Goal: Contribute content: Contribute content

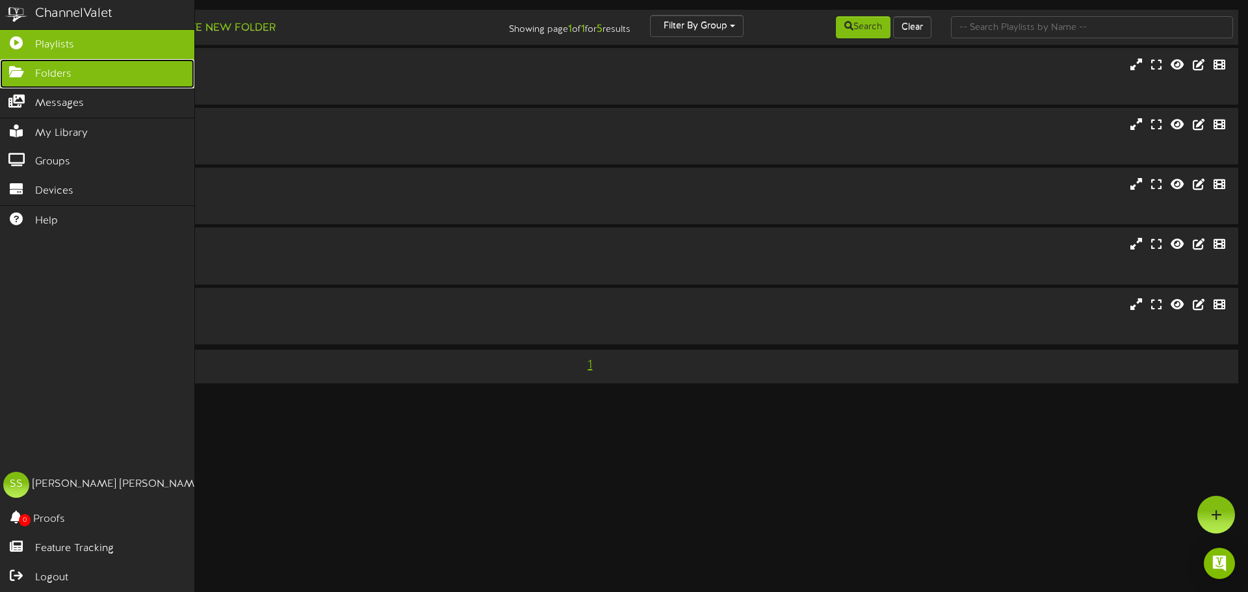
click at [23, 72] on icon at bounding box center [16, 71] width 33 height 10
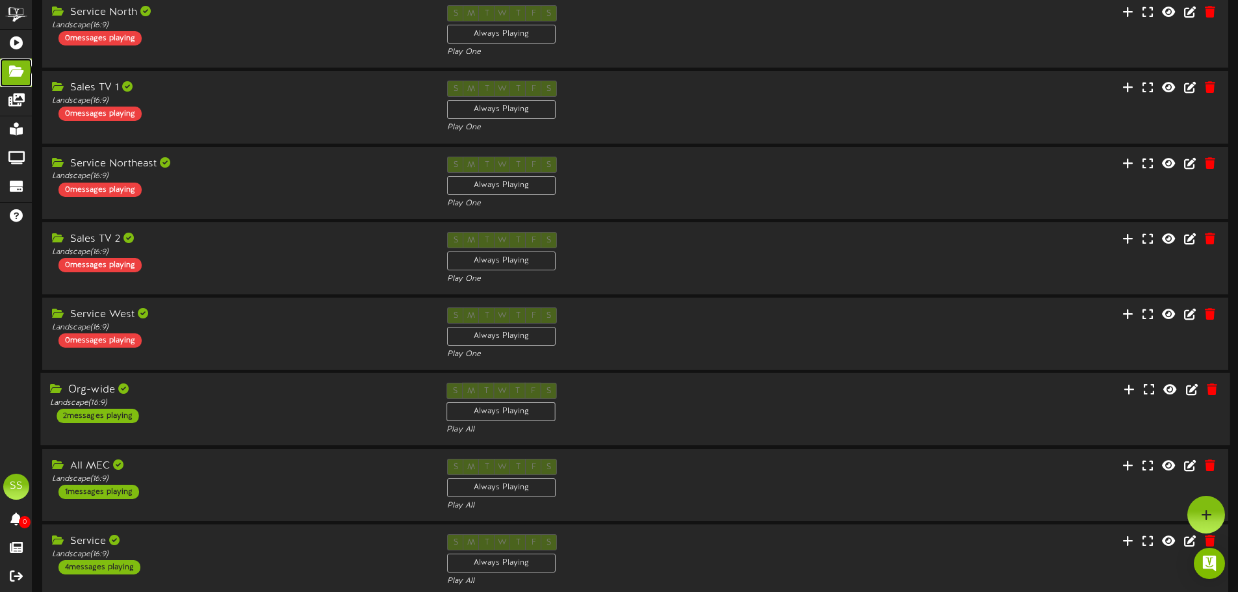
scroll to position [130, 0]
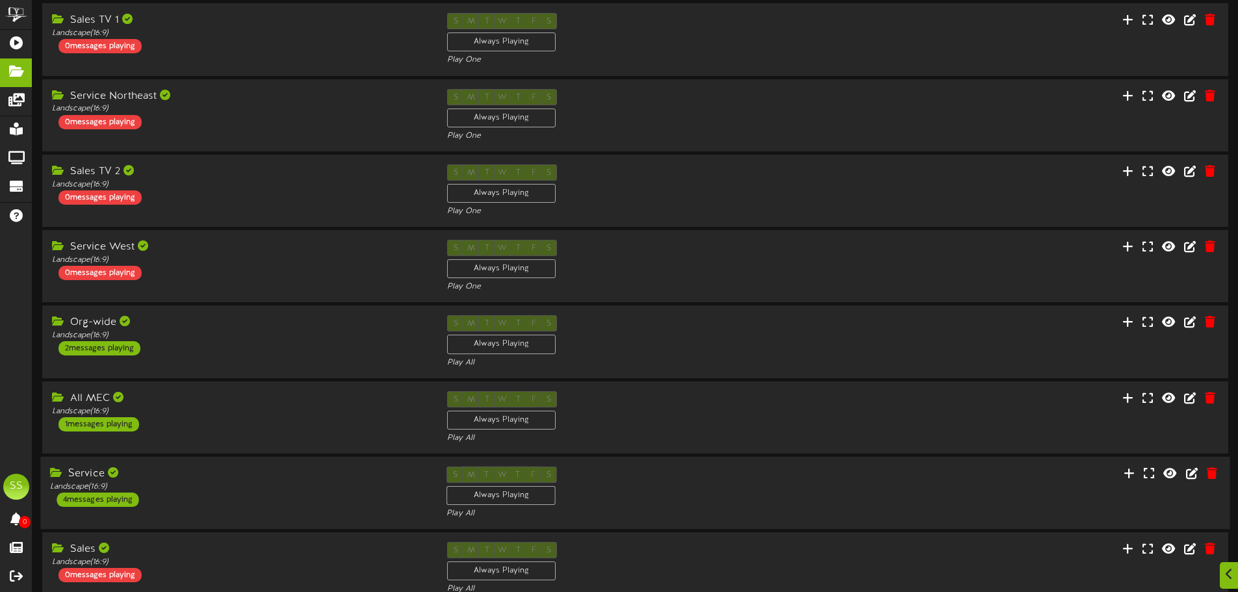
click at [237, 492] on div "Service Landscape ( 16:9 ) 4 messages playing" at bounding box center [238, 487] width 397 height 40
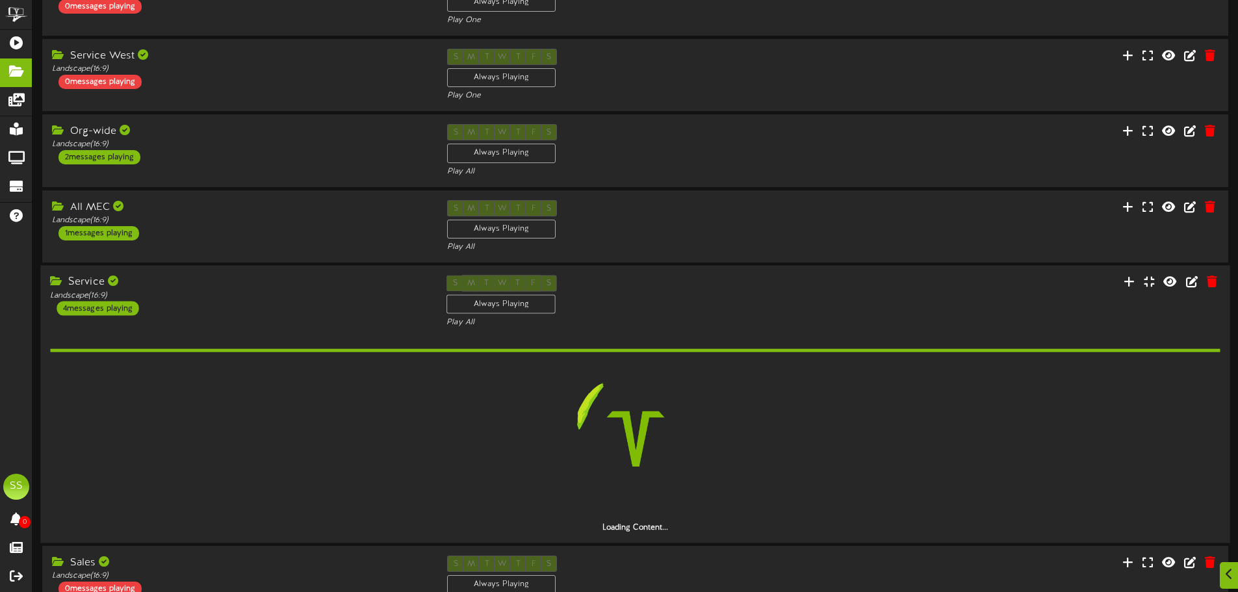
scroll to position [476, 0]
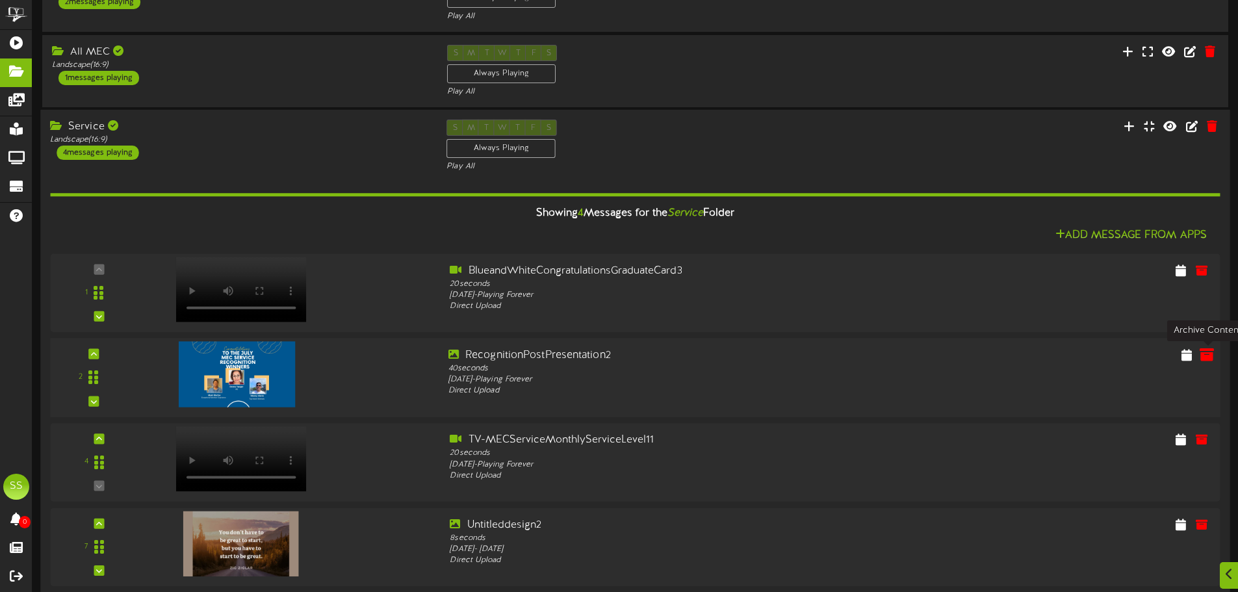
click at [1208, 358] on icon at bounding box center [1207, 354] width 14 height 14
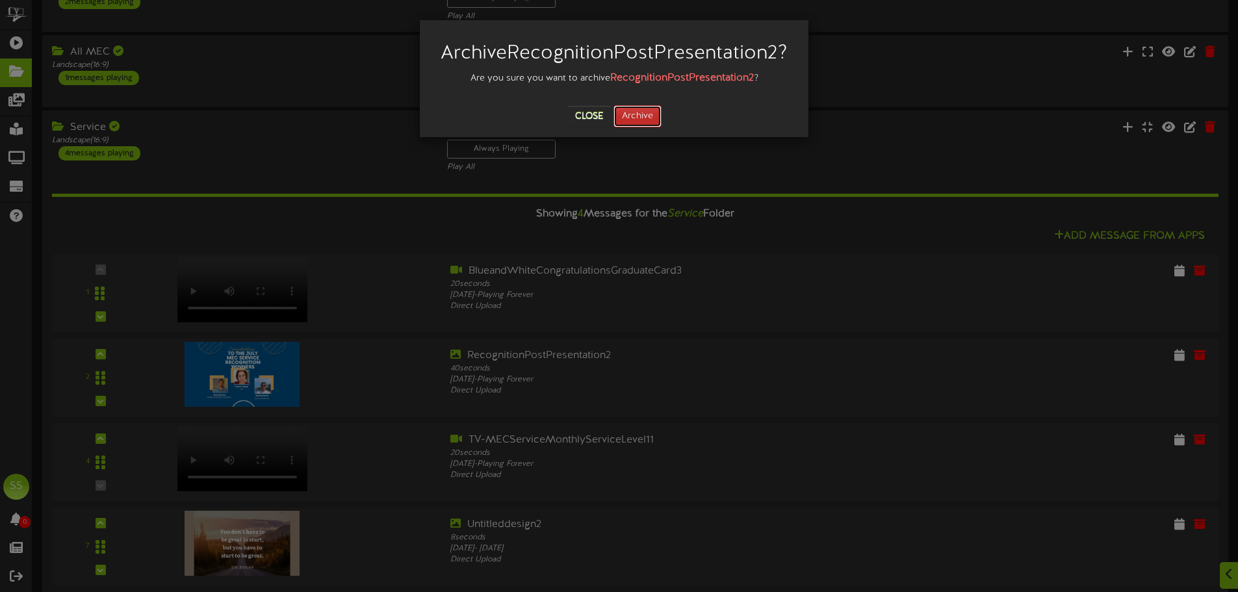
click at [650, 127] on button "Archive" at bounding box center [638, 116] width 48 height 22
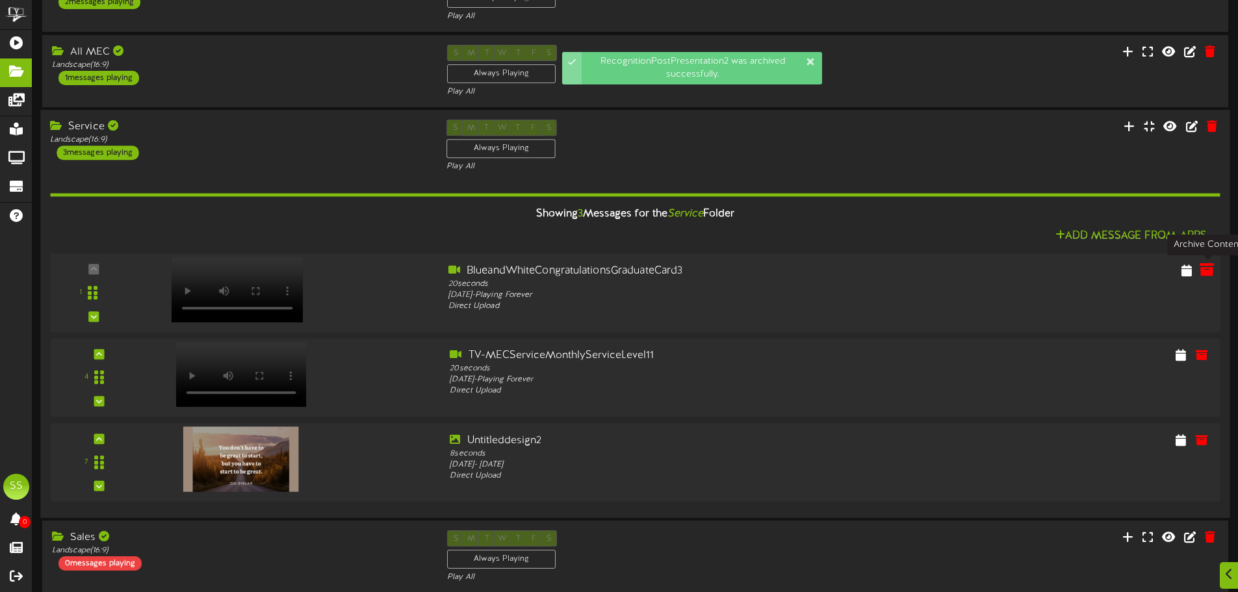
click at [1203, 274] on icon at bounding box center [1207, 270] width 14 height 14
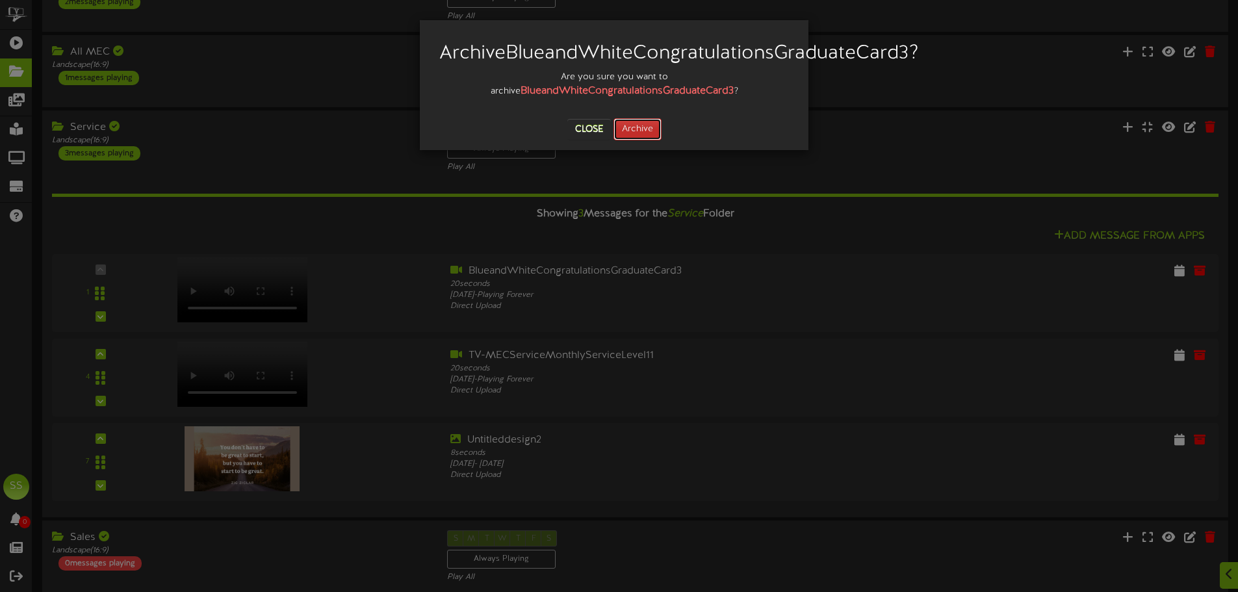
click at [631, 140] on button "Archive" at bounding box center [638, 129] width 48 height 22
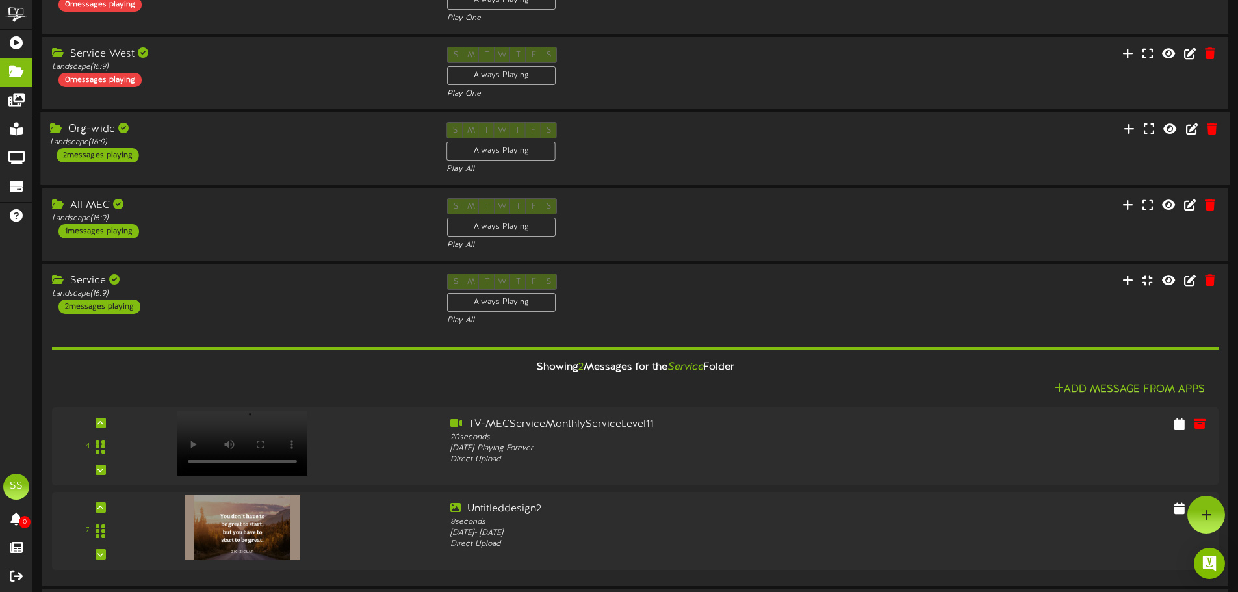
scroll to position [281, 0]
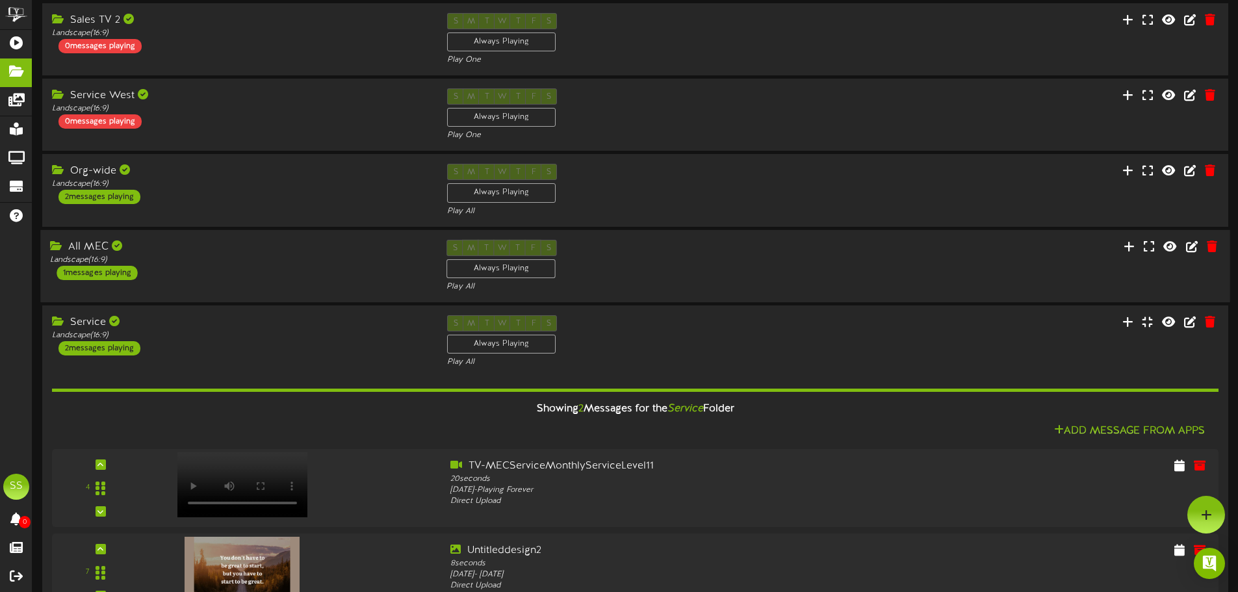
click at [719, 258] on div "S M T W T F S Always Playing Play All" at bounding box center [635, 266] width 397 height 53
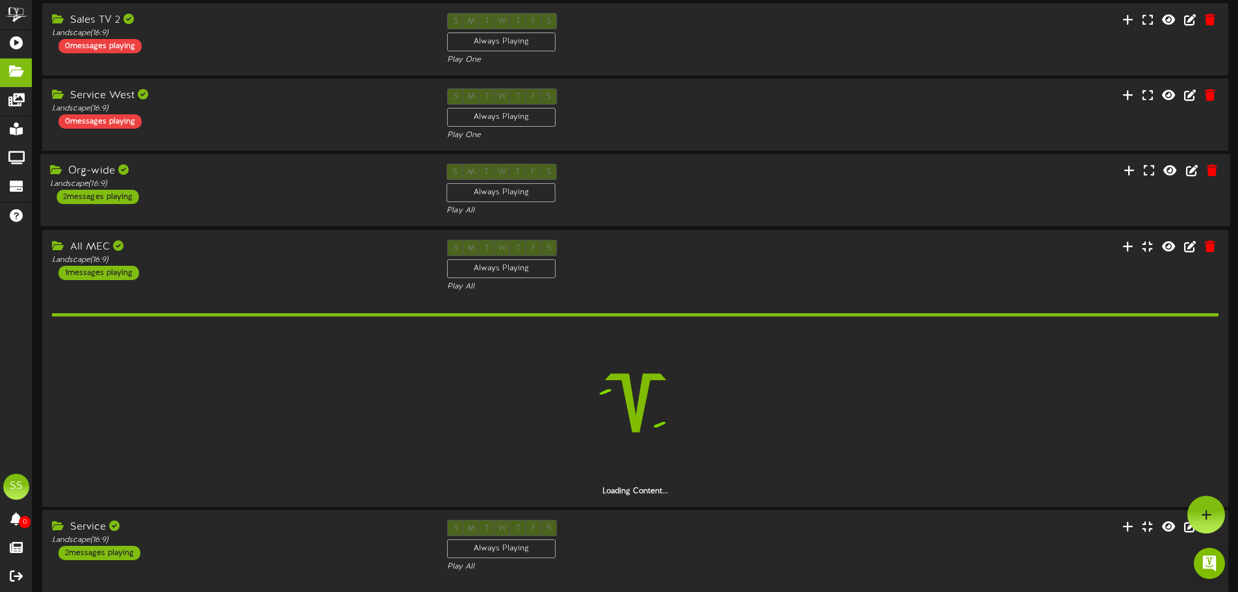
click at [718, 177] on div "S M T W T F S Always Playing Play All" at bounding box center [635, 190] width 397 height 53
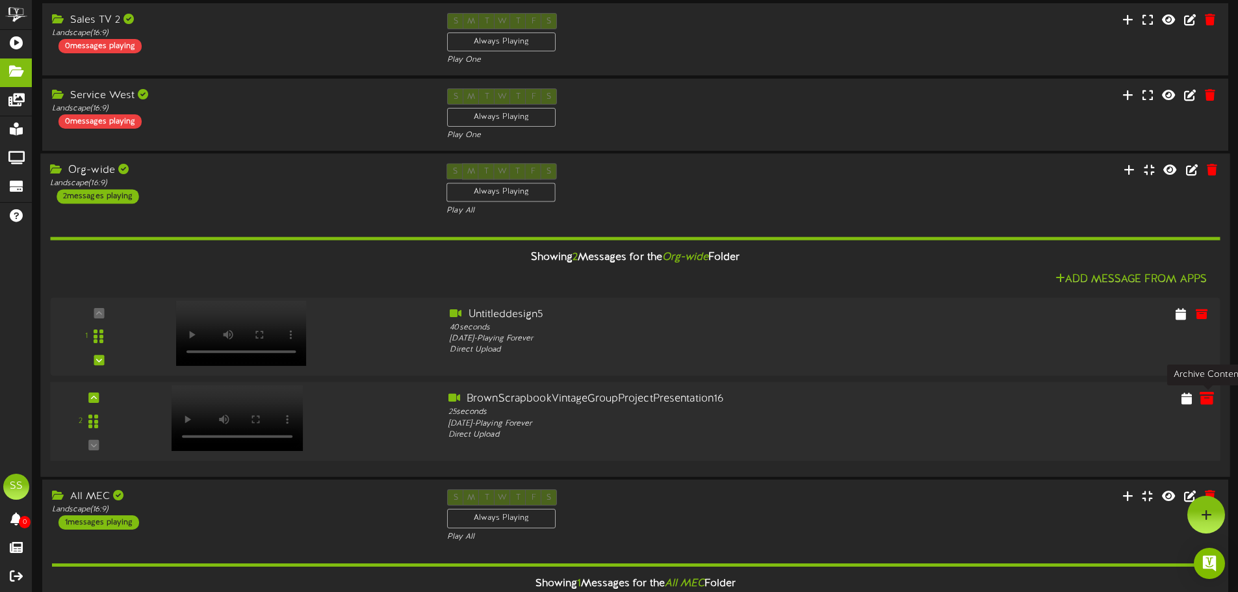
click at [1207, 398] on icon at bounding box center [1207, 398] width 14 height 14
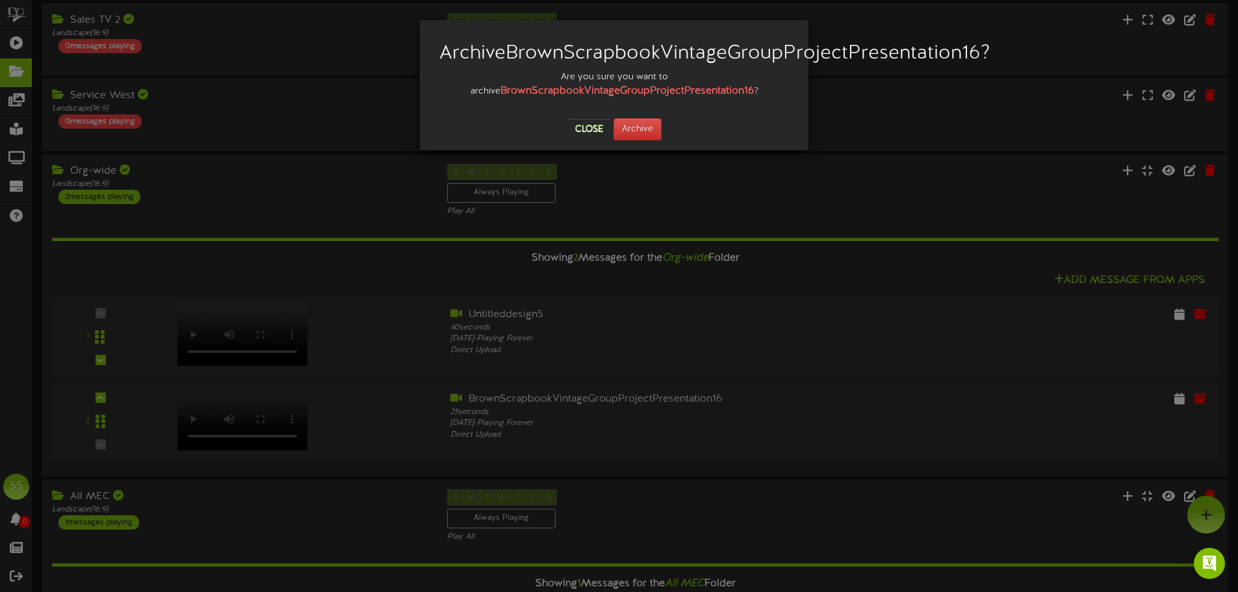
click at [618, 118] on div at bounding box center [614, 109] width 369 height 20
click at [624, 140] on button "Archive" at bounding box center [638, 129] width 48 height 22
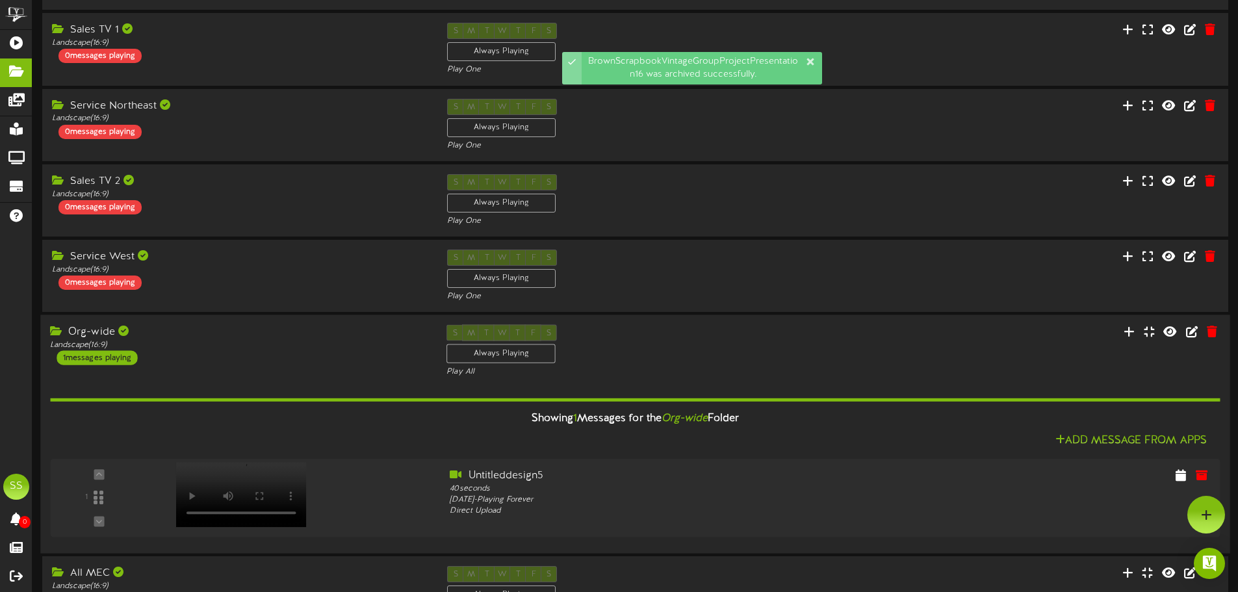
scroll to position [260, 0]
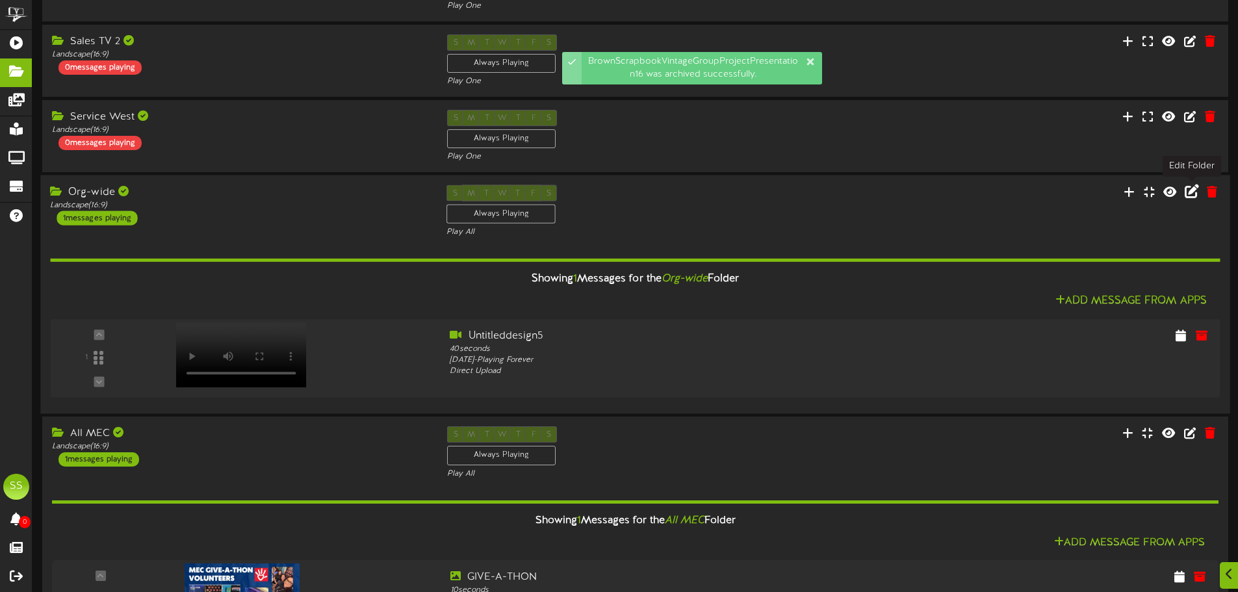
click at [1193, 191] on icon at bounding box center [1192, 192] width 14 height 14
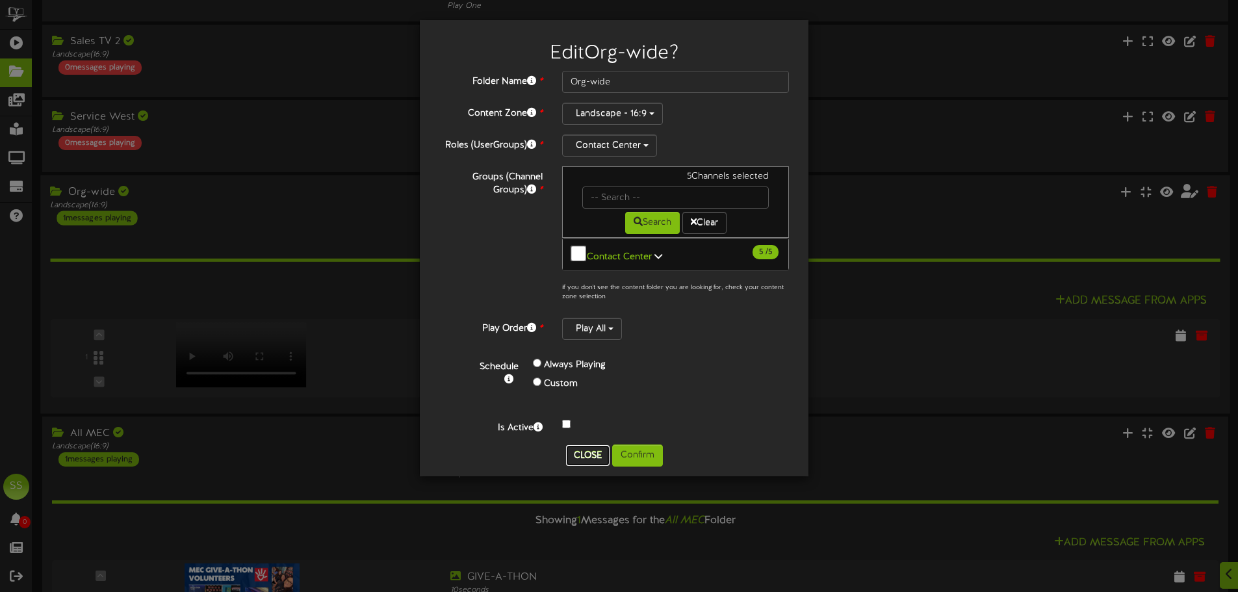
click at [594, 446] on button "Close" at bounding box center [588, 455] width 44 height 21
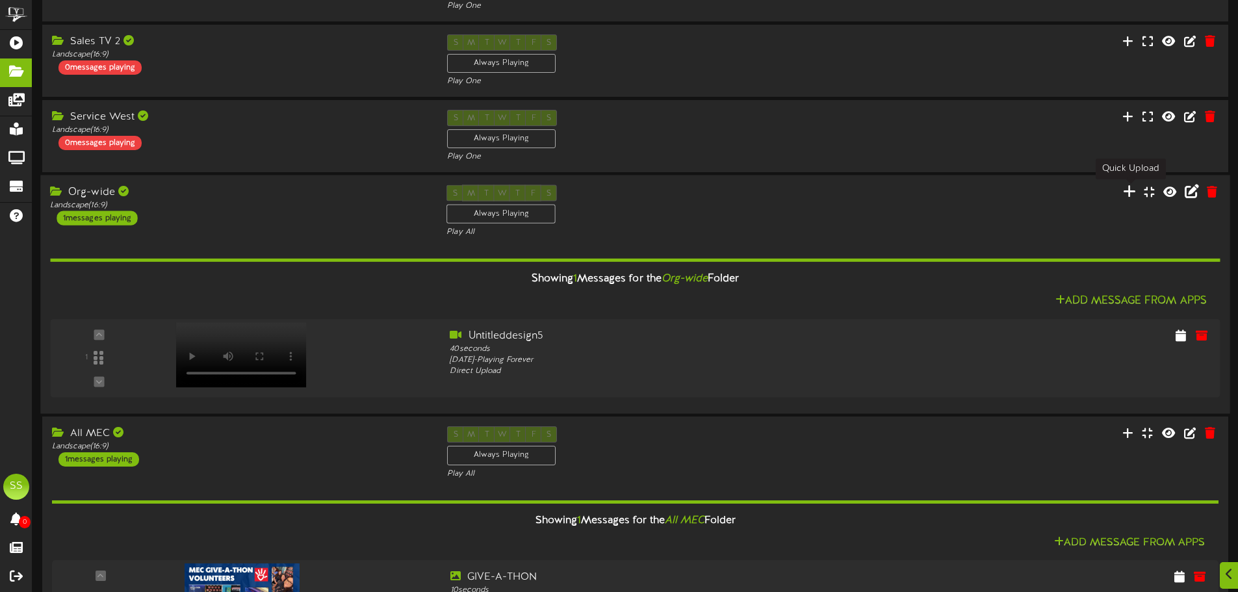
click at [1132, 192] on icon at bounding box center [1129, 192] width 13 height 14
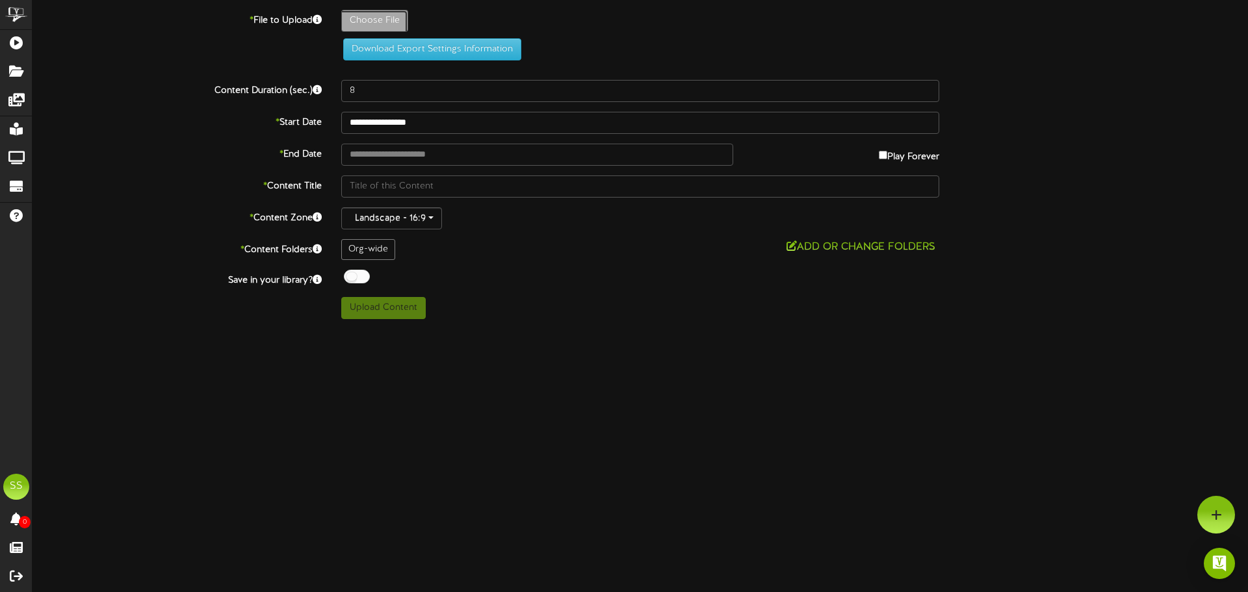
type input "**********"
type input "BrownScrapbookVintageGroupProjectPresentation16"
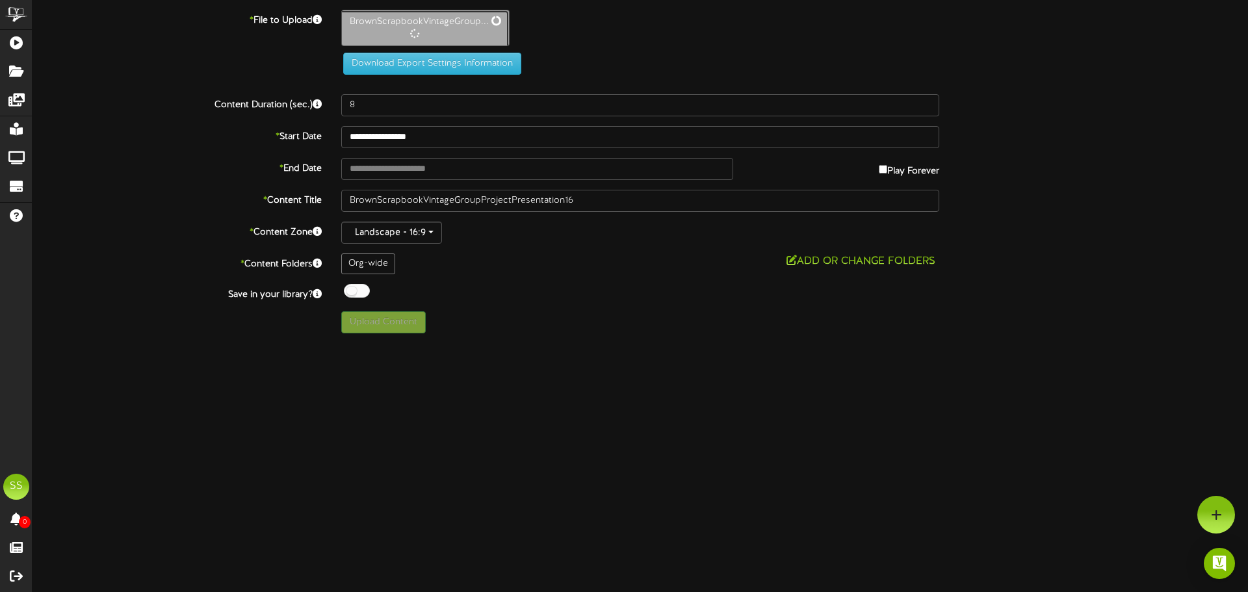
type input "25"
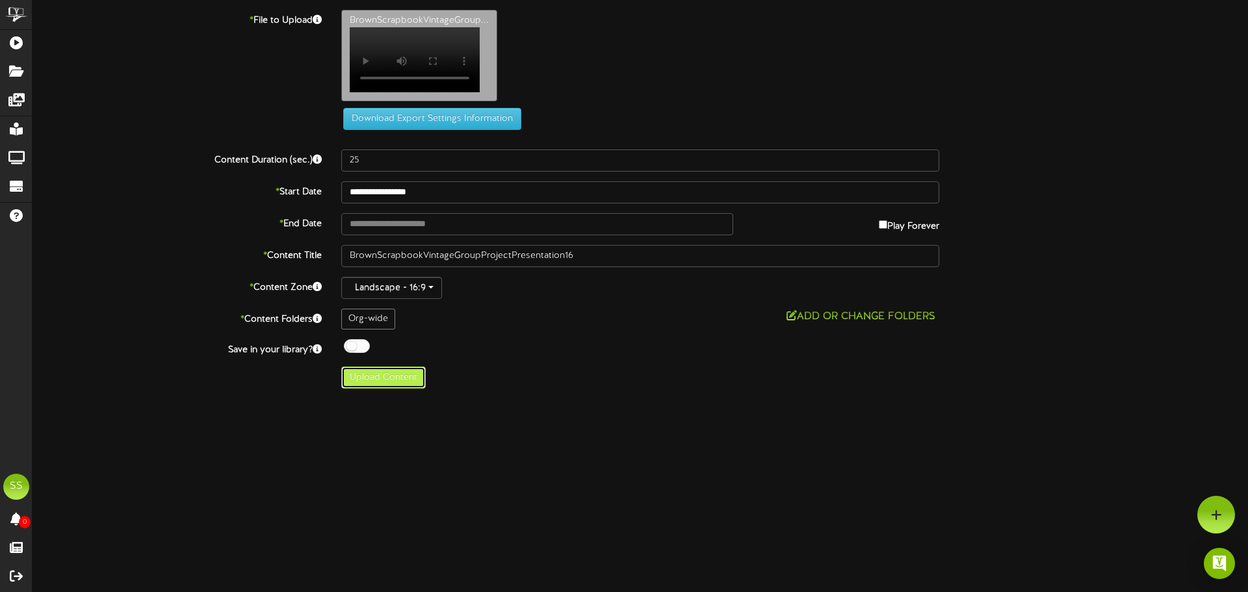
click at [409, 380] on button "Upload Content" at bounding box center [383, 378] width 85 height 22
type input "**********"
